Goal: Information Seeking & Learning: Learn about a topic

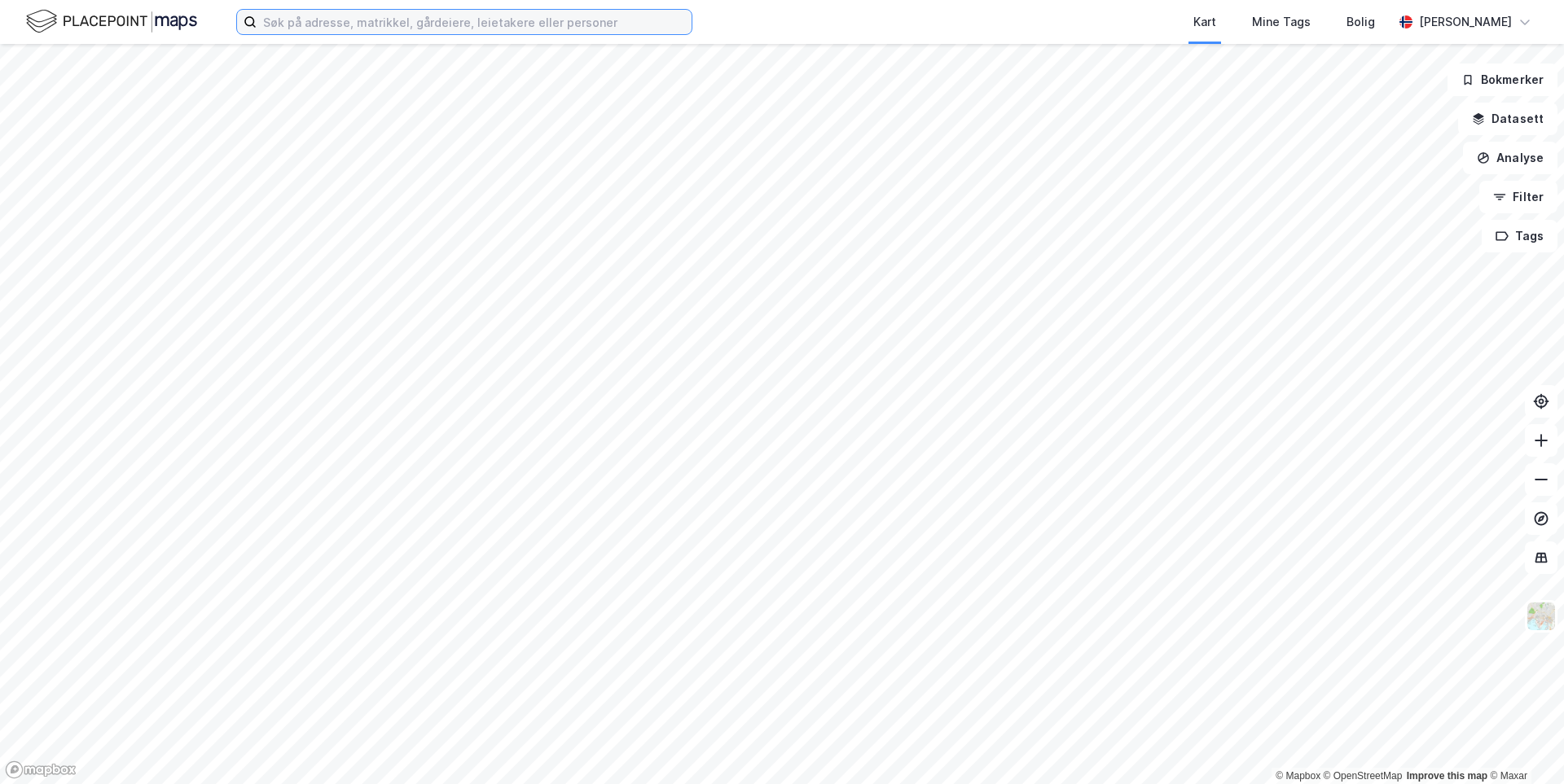
click at [543, 25] on input at bounding box center [473, 22] width 435 height 25
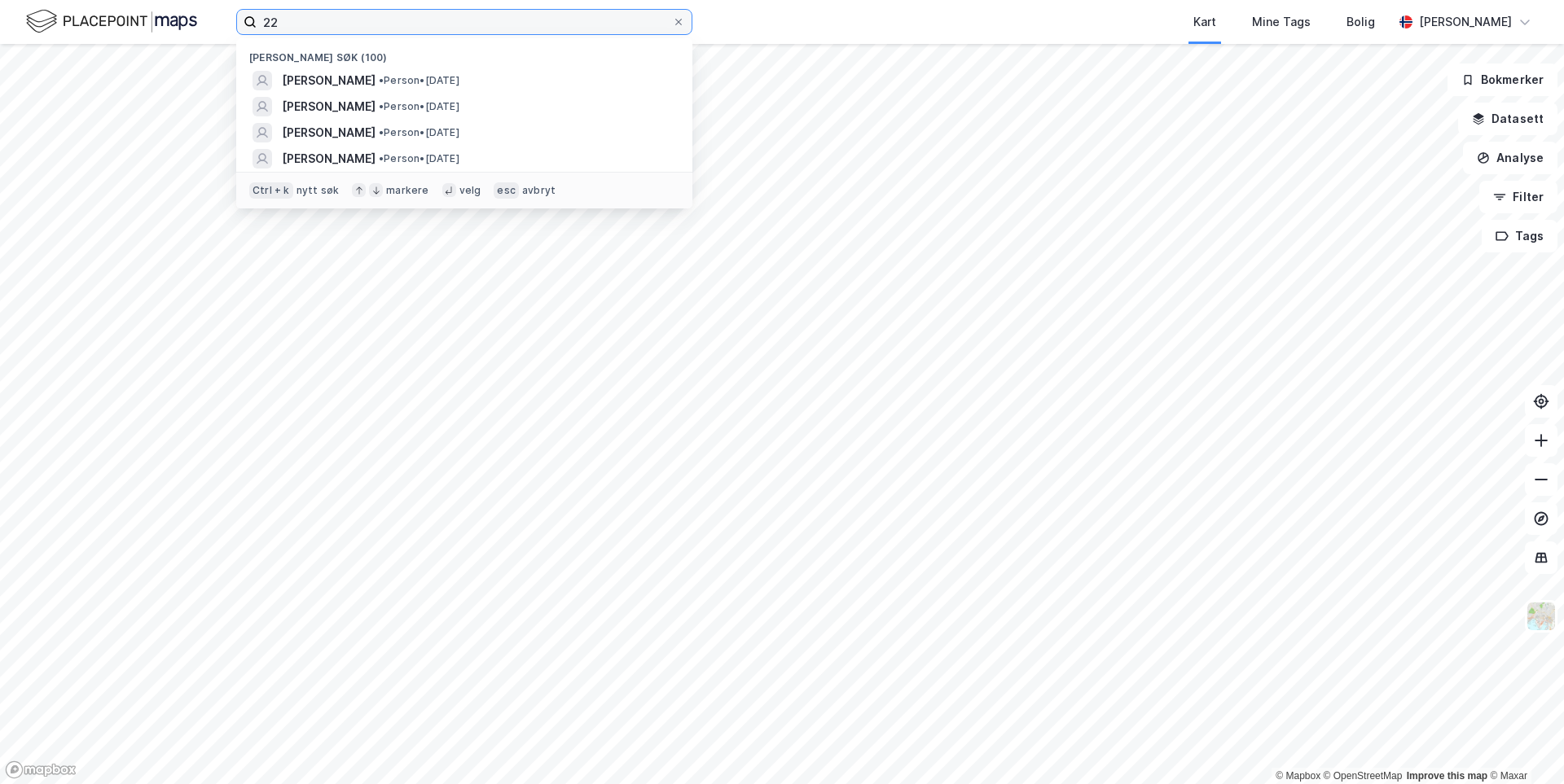
type input "2"
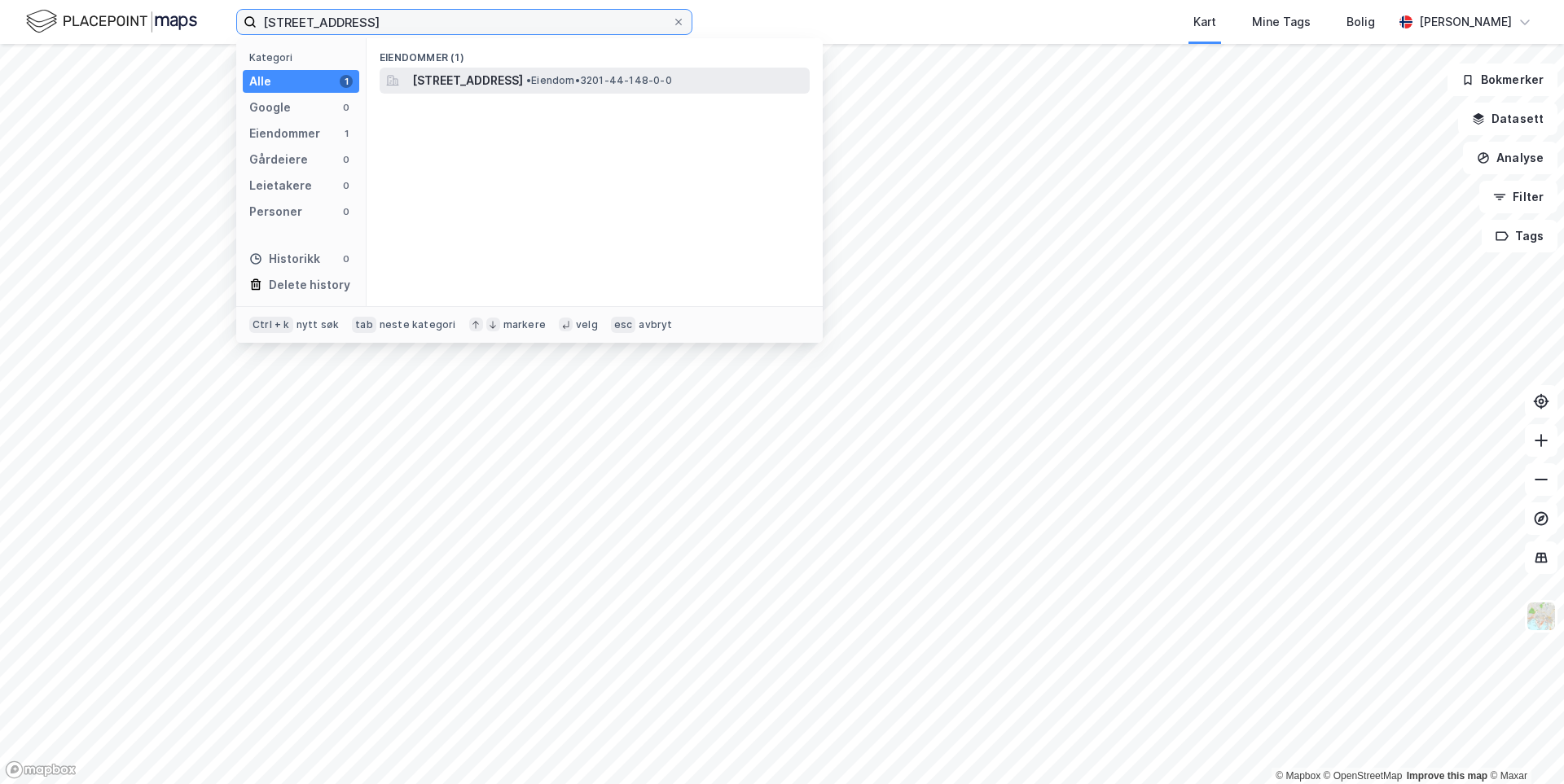
type input "[STREET_ADDRESS]"
click at [523, 81] on span "[STREET_ADDRESS]" at bounding box center [468, 81] width 111 height 20
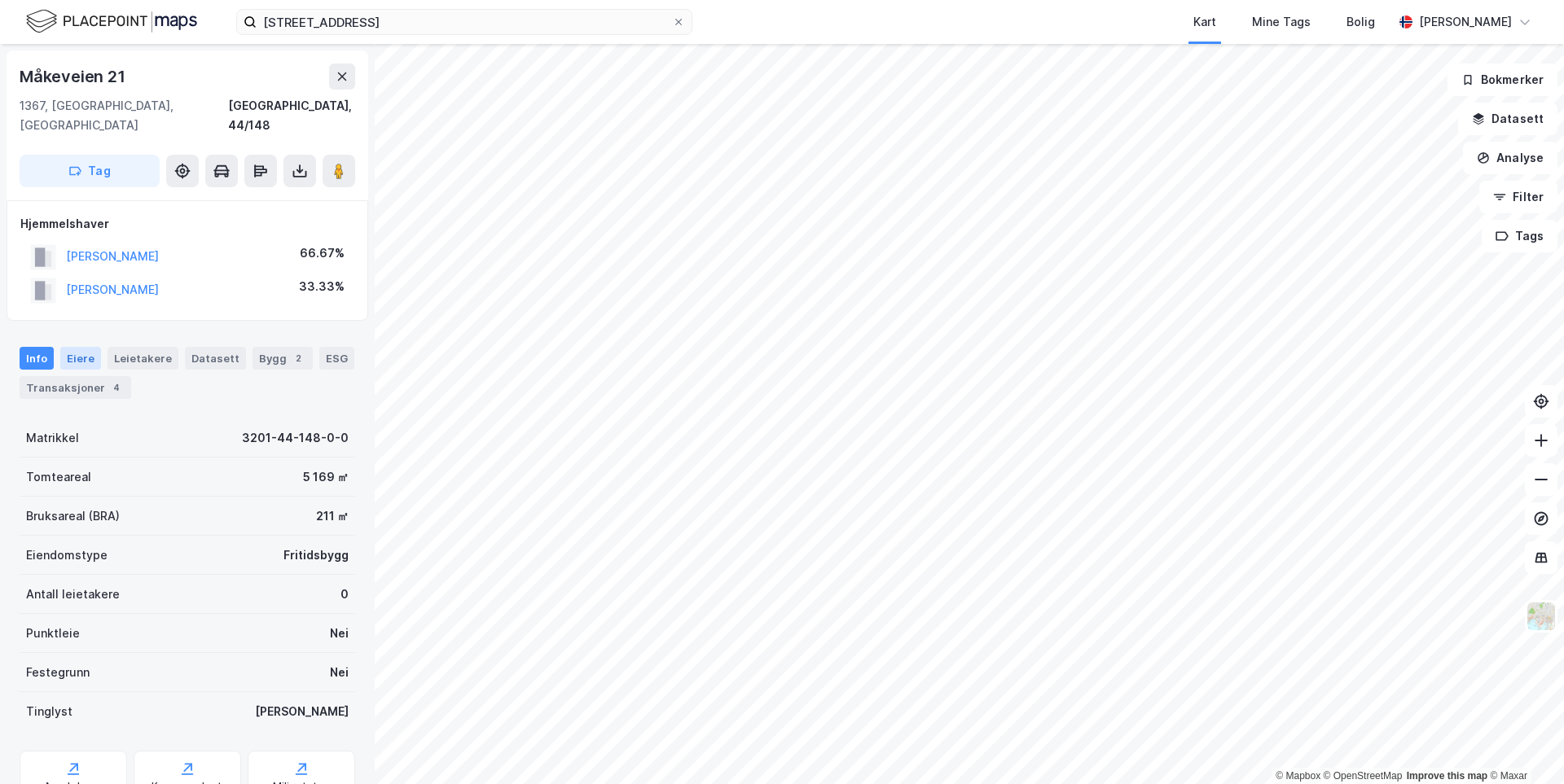
click at [86, 347] on div "Eiere" at bounding box center [80, 358] width 41 height 23
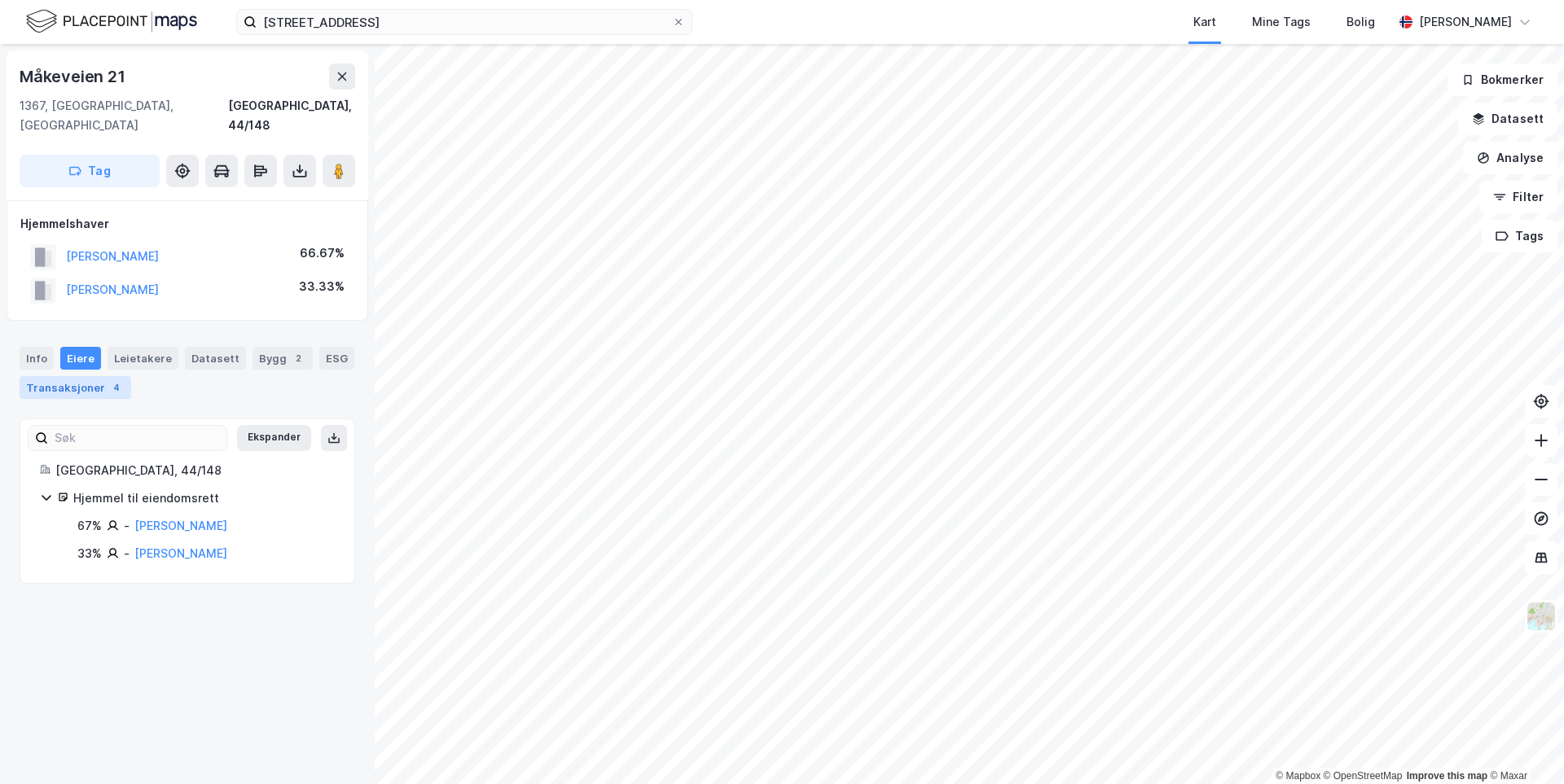
click at [65, 376] on div "Transaksjoner 4" at bounding box center [75, 387] width 112 height 23
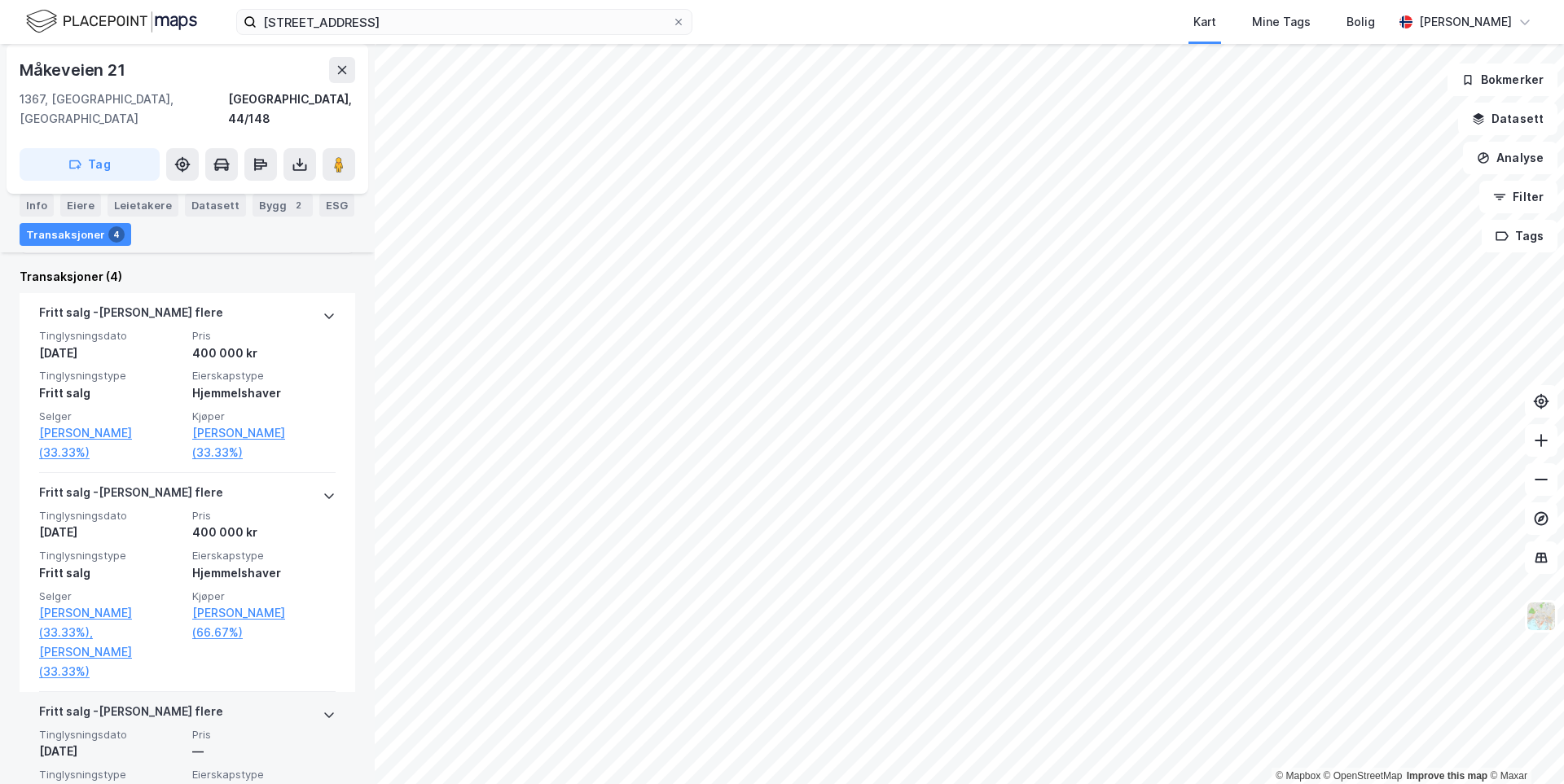
scroll to position [329, 0]
